Goal: Task Accomplishment & Management: Manage account settings

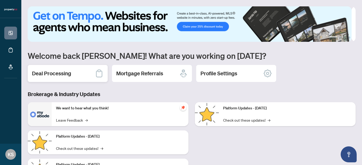
click at [81, 78] on div "Deal Processing" at bounding box center [68, 73] width 80 height 17
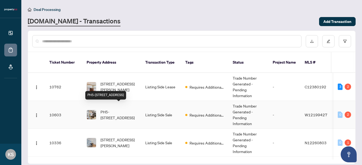
click at [116, 109] on span "PH5-[STREET_ADDRESS]" at bounding box center [118, 115] width 36 height 12
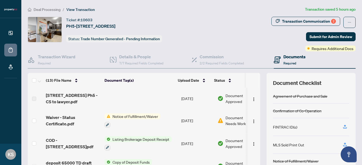
scroll to position [0, 0]
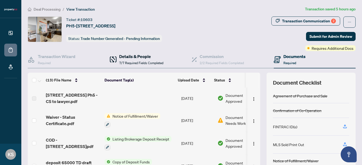
click at [129, 55] on h4 "Details & People" at bounding box center [141, 56] width 44 height 6
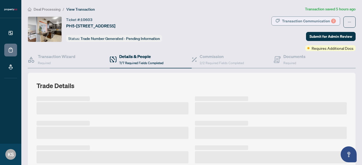
click at [244, 20] on div "Transaction Communication 2" at bounding box center [309, 21] width 54 height 9
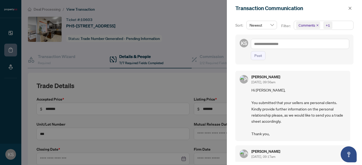
type input "**********"
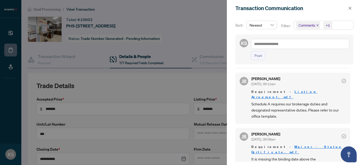
scroll to position [1, 0]
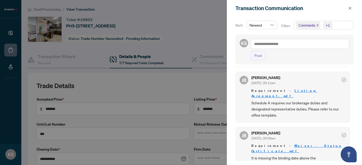
click at [244, 144] on link "Waiver - Status Certificate.pdf" at bounding box center [296, 149] width 90 height 10
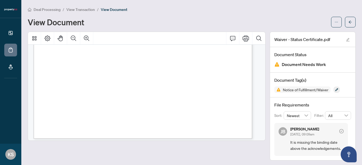
scroll to position [201, 0]
click at [345, 20] on button "button" at bounding box center [350, 22] width 11 height 11
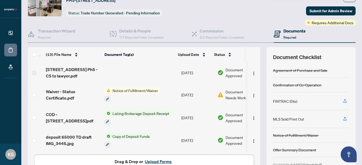
scroll to position [27, 0]
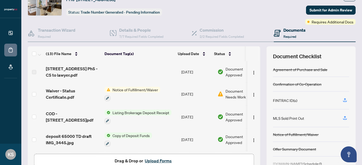
drag, startPoint x: 313, startPoint y: 121, endPoint x: 249, endPoint y: 15, distance: 123.1
click at [249, 15] on div "Transaction Communication 2 Submit for Admin Review Requires Additional Docs" at bounding box center [287, 7] width 138 height 35
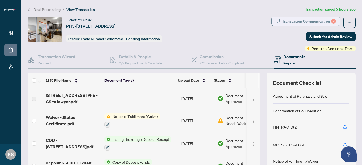
click at [294, 21] on div "Transaction Communication 2" at bounding box center [309, 21] width 54 height 9
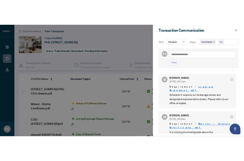
scroll to position [1, 0]
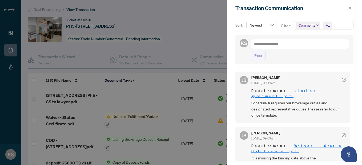
click at [293, 90] on link "Listing Agreement.pdf" at bounding box center [284, 93] width 66 height 10
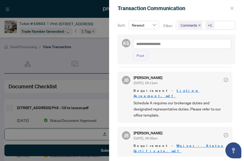
click at [234, 6] on button "button" at bounding box center [232, 8] width 7 height 6
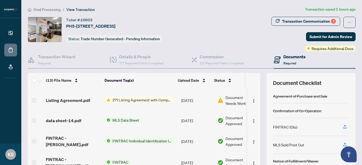
scroll to position [111, 0]
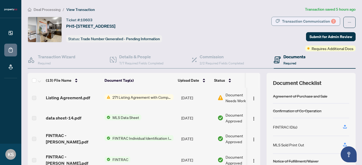
click at [305, 21] on div "Transaction Communication 2" at bounding box center [309, 21] width 54 height 9
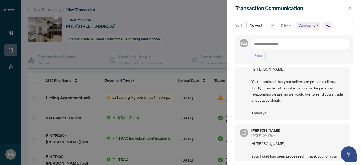
scroll to position [0, 0]
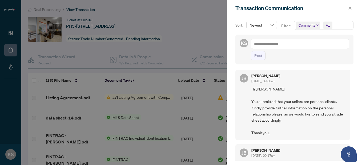
click at [181, 40] on div at bounding box center [181, 82] width 362 height 165
click at [349, 6] on icon "close" at bounding box center [350, 8] width 4 height 4
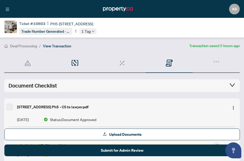
click at [95, 65] on div "Details & People 7/7 Required Fields Completed" at bounding box center [74, 63] width 47 height 19
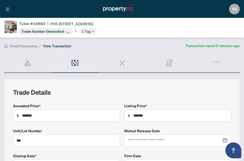
type input "**********"
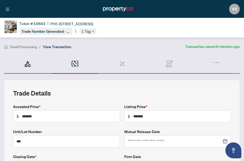
click at [25, 62] on icon at bounding box center [27, 63] width 7 height 7
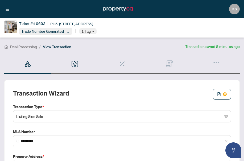
click at [78, 62] on div "Details & People 7/7 Required Fields Completed" at bounding box center [74, 63] width 47 height 19
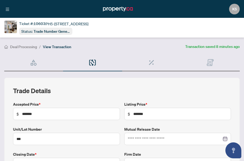
type input "**********"
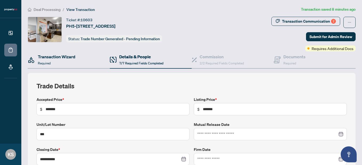
click at [79, 54] on div "Transaction Wizard Required" at bounding box center [69, 59] width 82 height 17
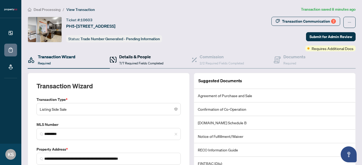
click at [137, 60] on div "Details & People 7/7 Required Fields Completed" at bounding box center [141, 60] width 44 height 13
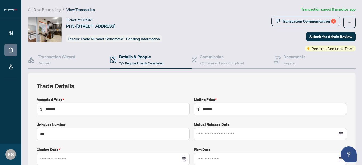
type input "**********"
click at [203, 54] on h4 "Commission" at bounding box center [222, 57] width 44 height 6
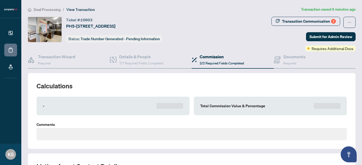
type textarea "**********"
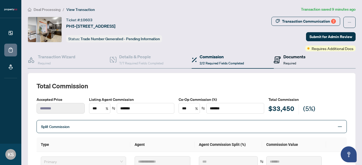
click at [292, 57] on h4 "Documents" at bounding box center [294, 57] width 22 height 6
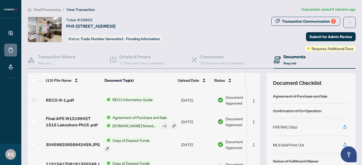
scroll to position [58, 0]
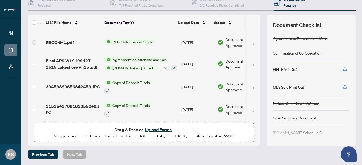
click at [160, 131] on button "Upload Forms" at bounding box center [158, 129] width 30 height 7
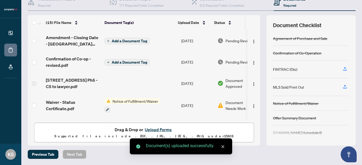
scroll to position [0, 0]
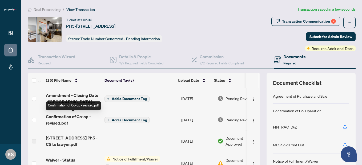
click at [67, 116] on span "Confirmation of Co-op - revised.pdf" at bounding box center [73, 120] width 54 height 13
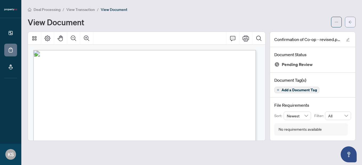
click at [349, 23] on icon "arrow-left" at bounding box center [350, 22] width 4 height 4
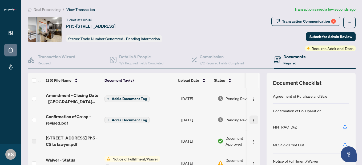
click at [252, 120] on img "button" at bounding box center [254, 121] width 4 height 4
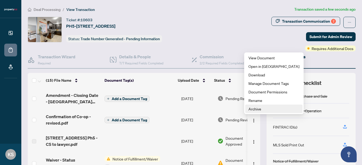
click at [251, 109] on span "Archive" at bounding box center [273, 109] width 51 height 6
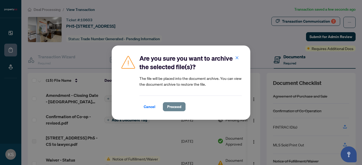
click at [179, 104] on span "Proceed" at bounding box center [174, 107] width 14 height 9
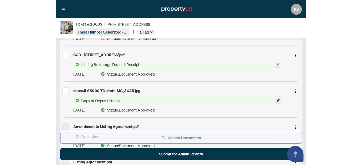
scroll to position [167, 0]
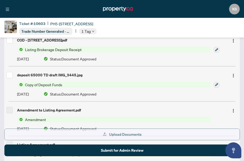
click at [127, 134] on span "Upload Documents" at bounding box center [125, 134] width 33 height 9
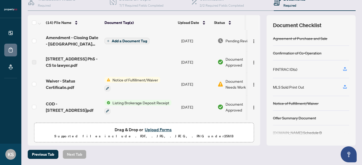
scroll to position [0, 0]
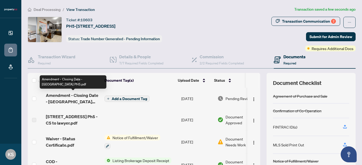
click at [88, 94] on span "Amendment - Closing Date - [GEOGRAPHIC_DATA] PH5.pdf" at bounding box center [73, 98] width 54 height 13
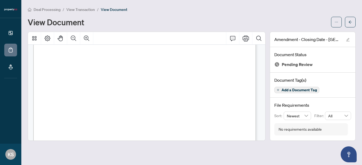
scroll to position [378, 0]
click at [347, 19] on button "button" at bounding box center [350, 22] width 11 height 11
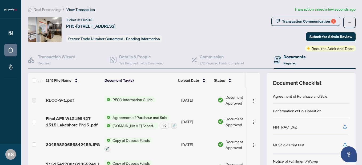
scroll to position [58, 0]
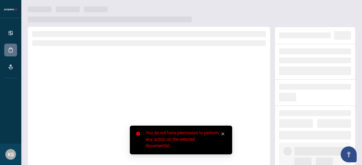
click at [223, 133] on icon "close" at bounding box center [223, 134] width 4 height 4
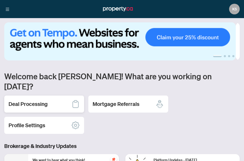
click at [42, 99] on div "Deal Processing" at bounding box center [44, 104] width 80 height 17
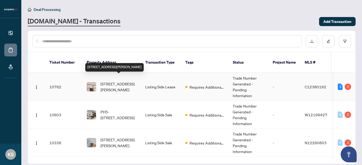
click at [112, 81] on span "[STREET_ADDRESS][PERSON_NAME]" at bounding box center [118, 87] width 36 height 12
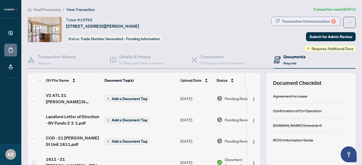
click at [244, 18] on div "Transaction Communication 2" at bounding box center [309, 21] width 54 height 9
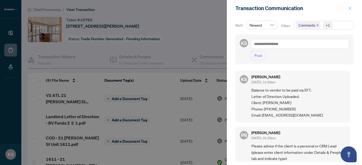
click at [244, 9] on button "button" at bounding box center [349, 8] width 7 height 6
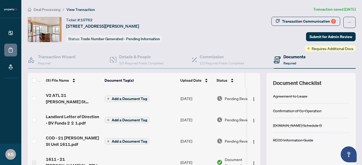
scroll to position [1, 0]
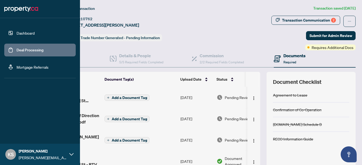
click at [17, 31] on link "Dashboard" at bounding box center [26, 33] width 18 height 5
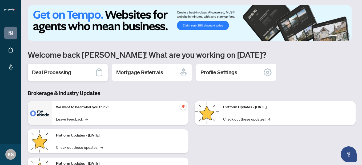
click at [85, 70] on div "Deal Processing" at bounding box center [68, 72] width 80 height 17
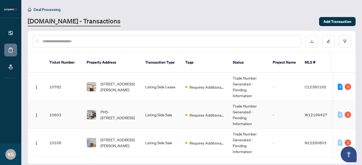
click at [125, 109] on span "PH5-[STREET_ADDRESS]" at bounding box center [118, 115] width 36 height 12
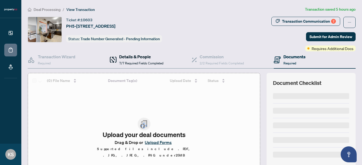
click at [135, 57] on h4 "Details & People" at bounding box center [141, 57] width 44 height 6
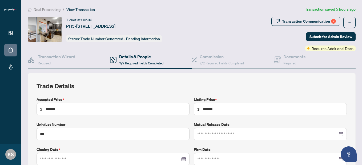
type input "**********"
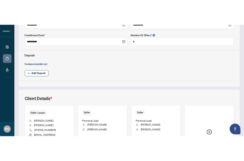
scroll to position [252, 0]
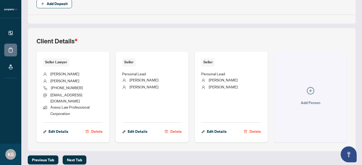
click at [244, 88] on button "Add Person" at bounding box center [310, 97] width 73 height 91
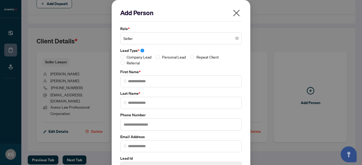
click at [179, 41] on span "Seller" at bounding box center [180, 38] width 115 height 10
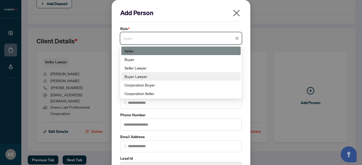
click at [155, 75] on div "Buyer Lawyer" at bounding box center [180, 77] width 113 height 6
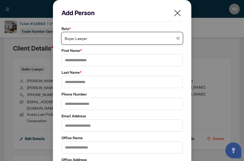
scroll to position [259, 0]
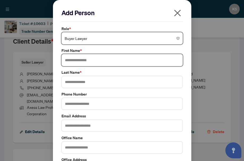
click at [80, 64] on input "text" at bounding box center [123, 60] width 122 height 12
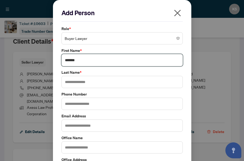
type input "*******"
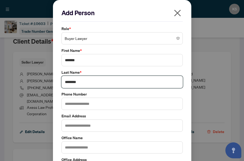
type input "********"
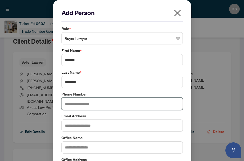
click at [95, 101] on input "text" at bounding box center [123, 104] width 122 height 12
type input "**********"
click at [144, 99] on input "**********" at bounding box center [123, 104] width 122 height 12
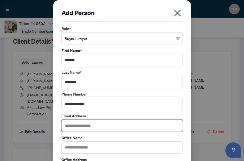
click at [121, 126] on input "text" at bounding box center [123, 126] width 122 height 12
type input "*"
paste input "**********"
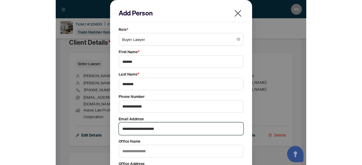
scroll to position [86, 0]
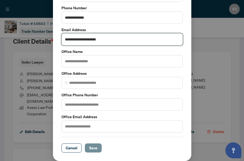
type input "**********"
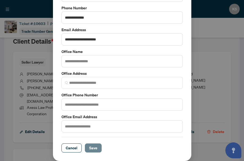
click at [89, 146] on span "Save" at bounding box center [93, 148] width 8 height 9
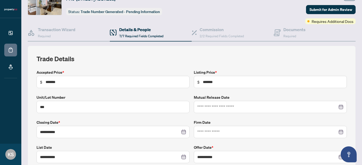
scroll to position [0, 0]
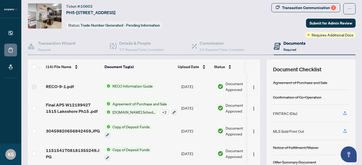
scroll to position [58, 0]
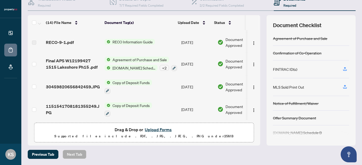
click at [159, 127] on button "Upload Forms" at bounding box center [158, 129] width 30 height 7
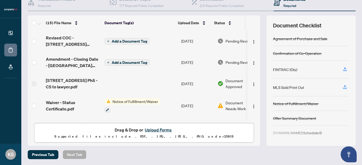
scroll to position [0, 0]
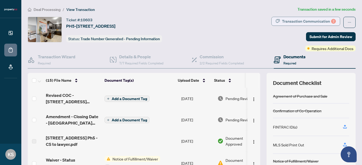
click at [320, 18] on div "Transaction Communication 2" at bounding box center [309, 21] width 54 height 9
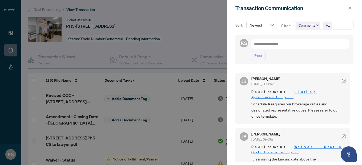
scroll to position [1, 0]
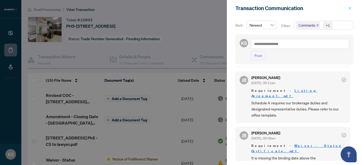
click at [348, 9] on icon "close" at bounding box center [350, 8] width 4 height 4
